Goal: Information Seeking & Learning: Learn about a topic

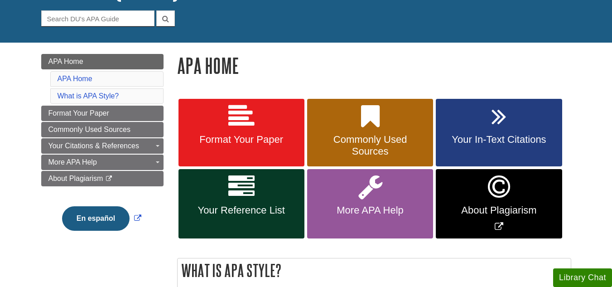
scroll to position [96, 0]
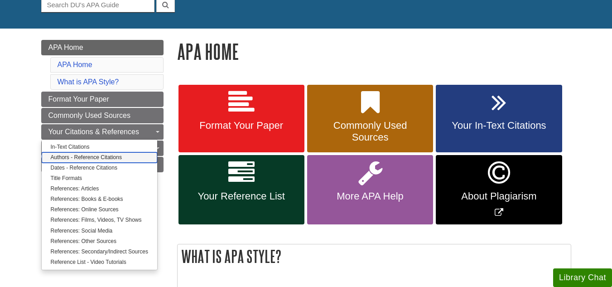
click at [115, 158] on link "Authors - Reference Citations" at bounding box center [99, 157] width 115 height 10
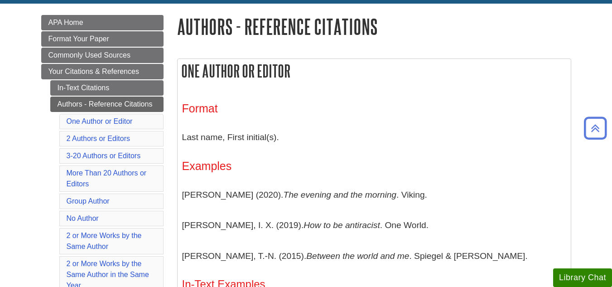
scroll to position [136, 0]
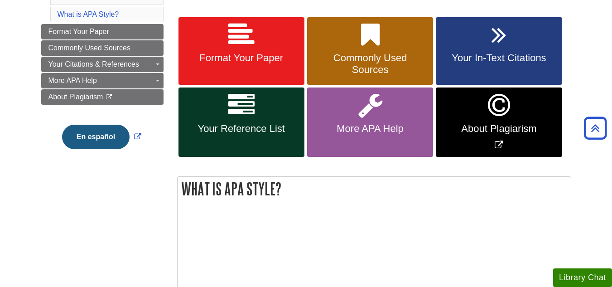
scroll to position [165, 0]
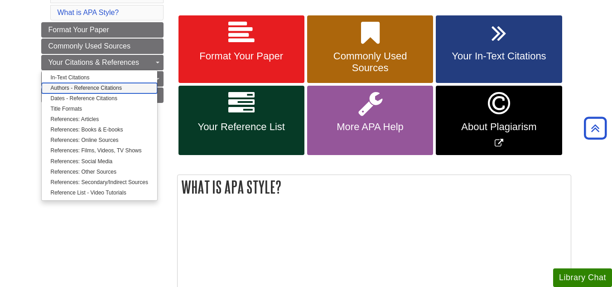
click at [117, 86] on link "Authors - Reference Citations" at bounding box center [99, 88] width 115 height 10
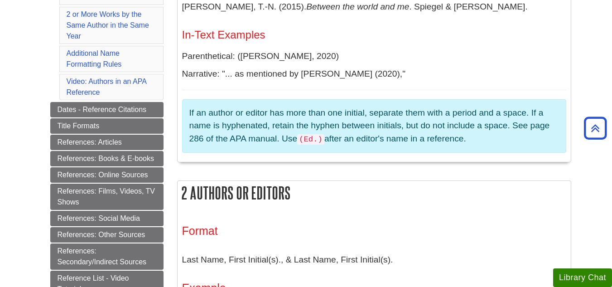
scroll to position [75, 0]
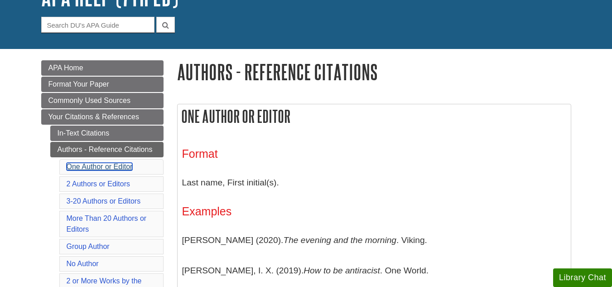
click at [124, 166] on link "One Author or Editor" at bounding box center [100, 167] width 66 height 8
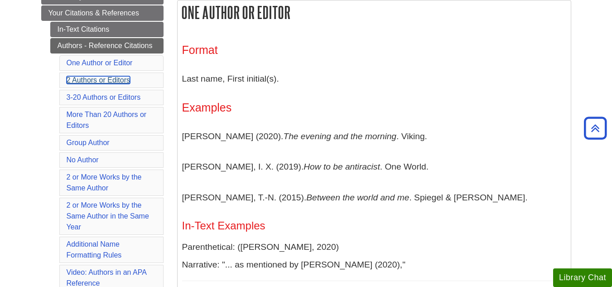
click at [111, 82] on link "2 Authors or Editors" at bounding box center [99, 80] width 64 height 8
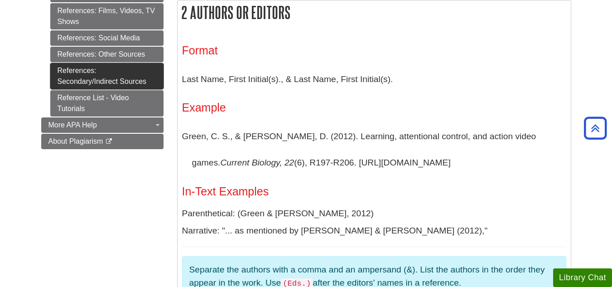
click at [104, 66] on link "References: Secondary/Indirect Sources" at bounding box center [106, 76] width 113 height 26
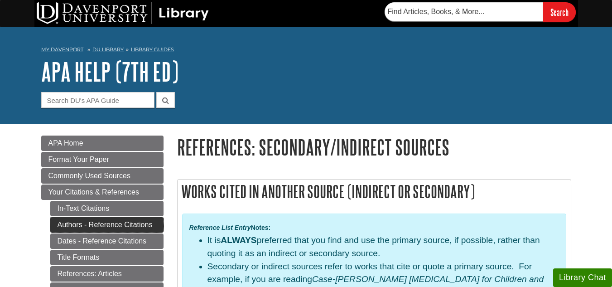
click at [153, 226] on link "Authors - Reference Citations" at bounding box center [106, 224] width 113 height 15
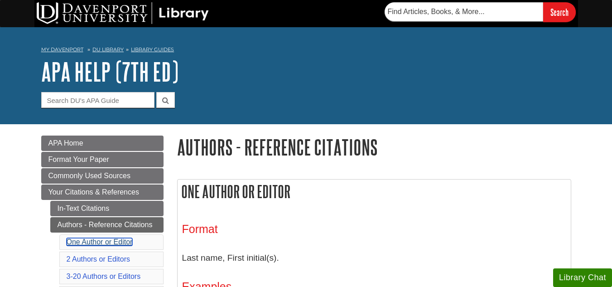
click at [121, 244] on link "One Author or Editor" at bounding box center [100, 242] width 66 height 8
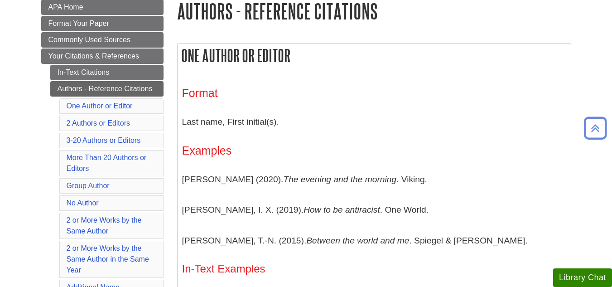
scroll to position [173, 0]
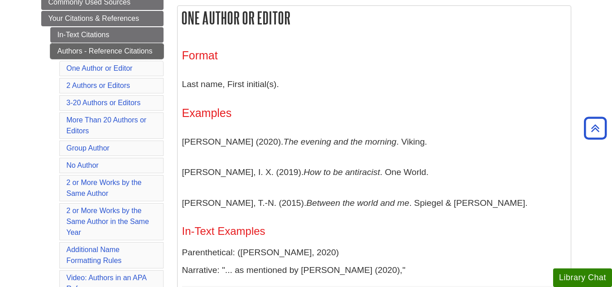
click at [155, 52] on link "Authors - Reference Citations" at bounding box center [106, 50] width 113 height 15
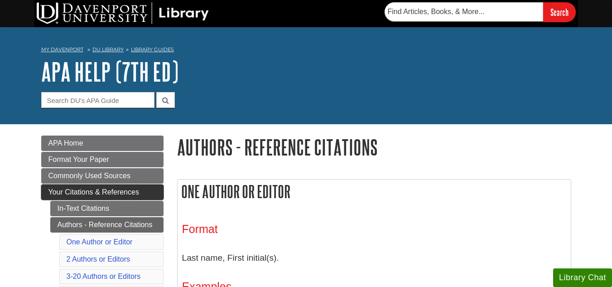
click at [136, 191] on span "Your Citations & References" at bounding box center [93, 192] width 91 height 8
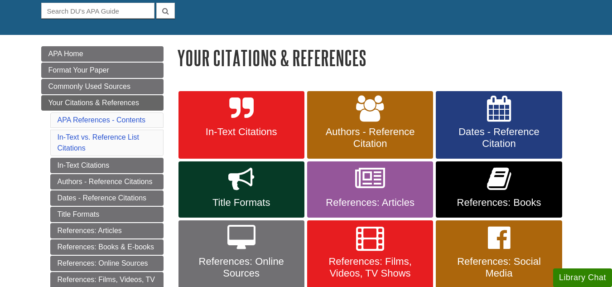
scroll to position [95, 0]
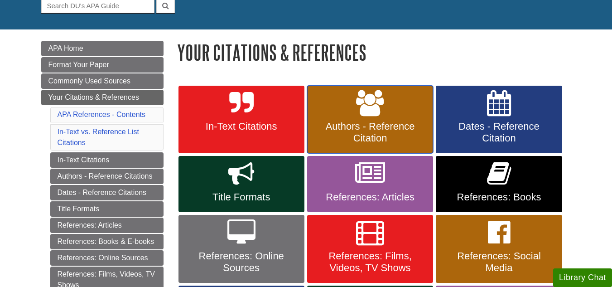
click at [407, 119] on link "Authors - Reference Citation" at bounding box center [370, 120] width 126 height 68
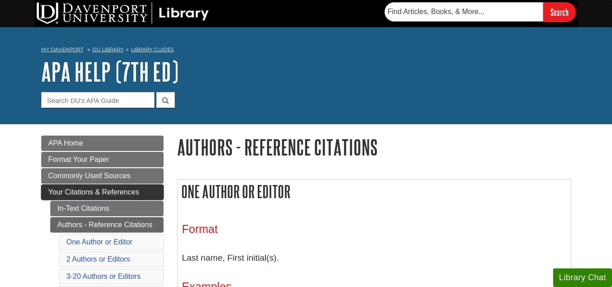
click at [154, 198] on link "Your Citations & References" at bounding box center [102, 191] width 122 height 15
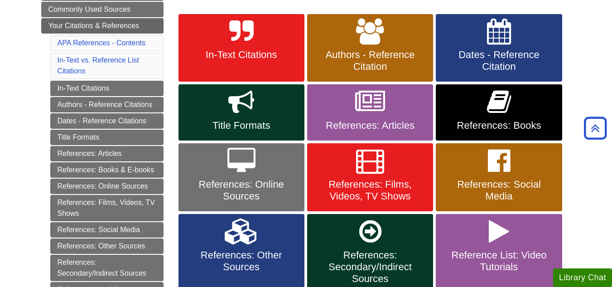
scroll to position [173, 0]
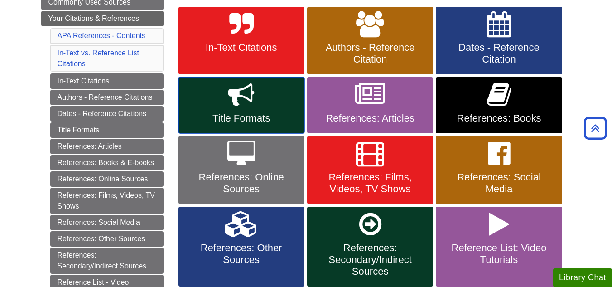
click at [258, 110] on link "Title Formats" at bounding box center [241, 105] width 126 height 56
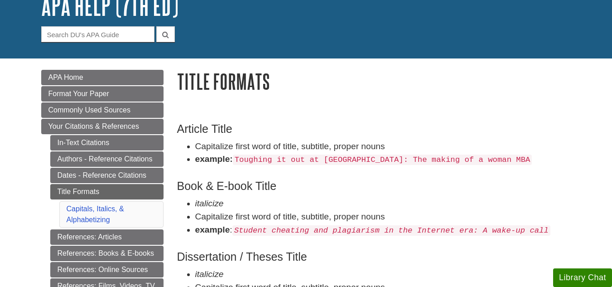
scroll to position [69, 0]
